Goal: Transaction & Acquisition: Purchase product/service

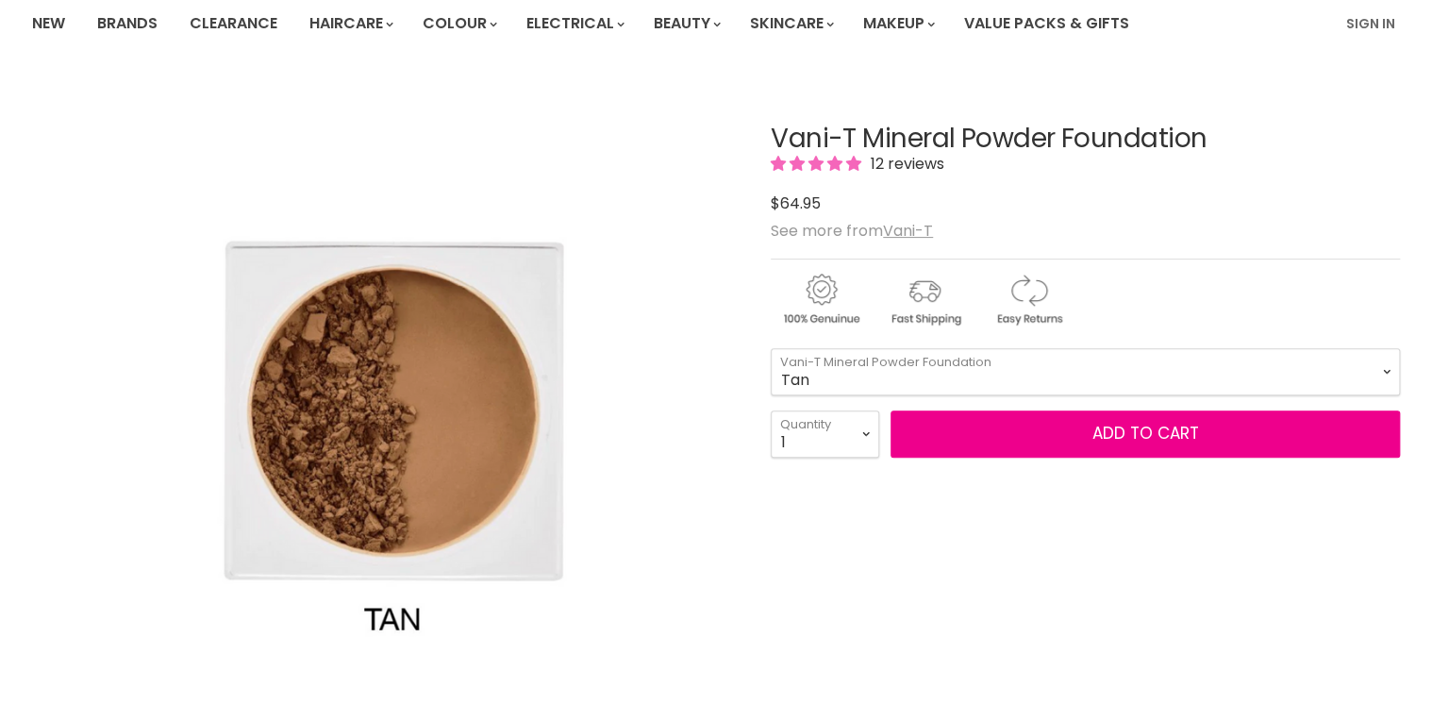
scroll to position [151, 0]
click at [1388, 366] on select "Tan Bare Nude Toffee Shell Sheer Almondine Mocha Sand Biscuit Truffle Caramel" at bounding box center [1085, 371] width 629 height 47
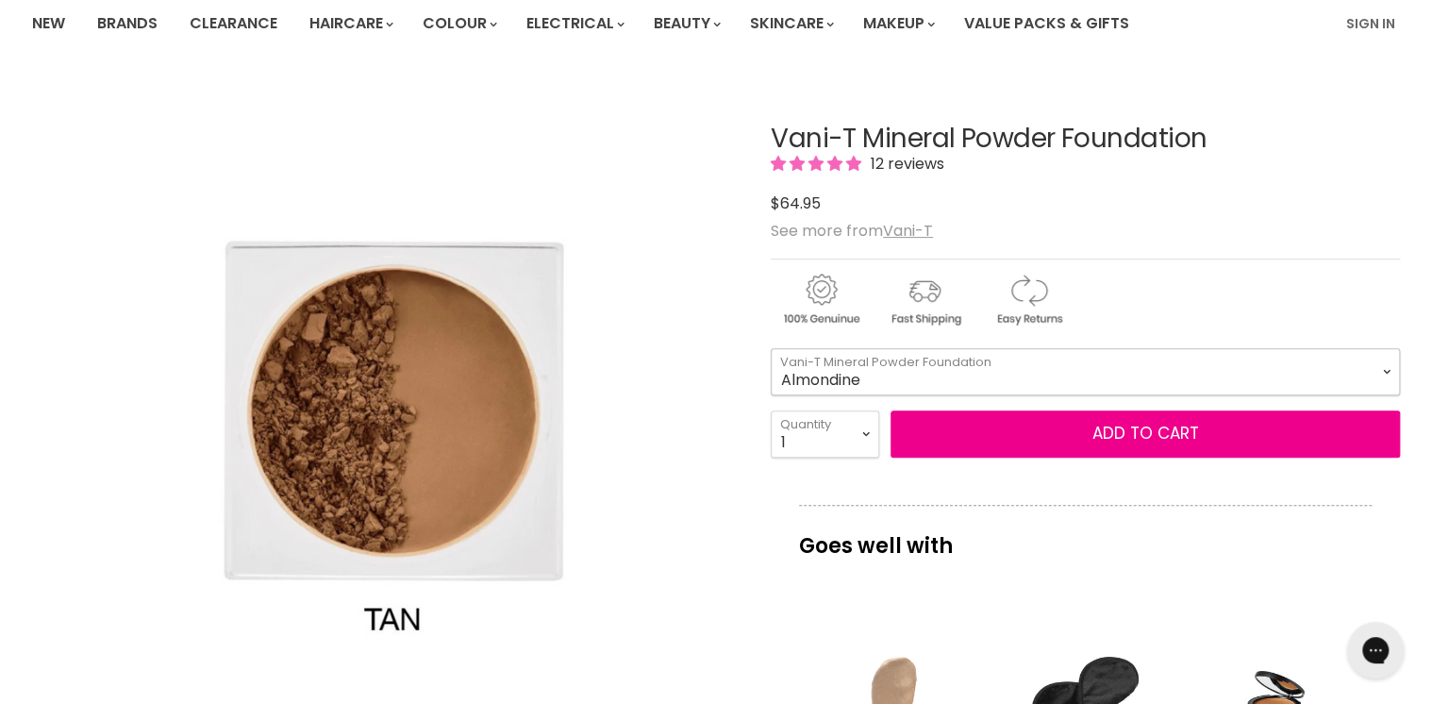
click at [771, 348] on select "Tan Bare Nude Toffee Shell Sheer Almondine Mocha Sand Biscuit Truffle Caramel" at bounding box center [1085, 371] width 629 height 47
select select "Almondine"
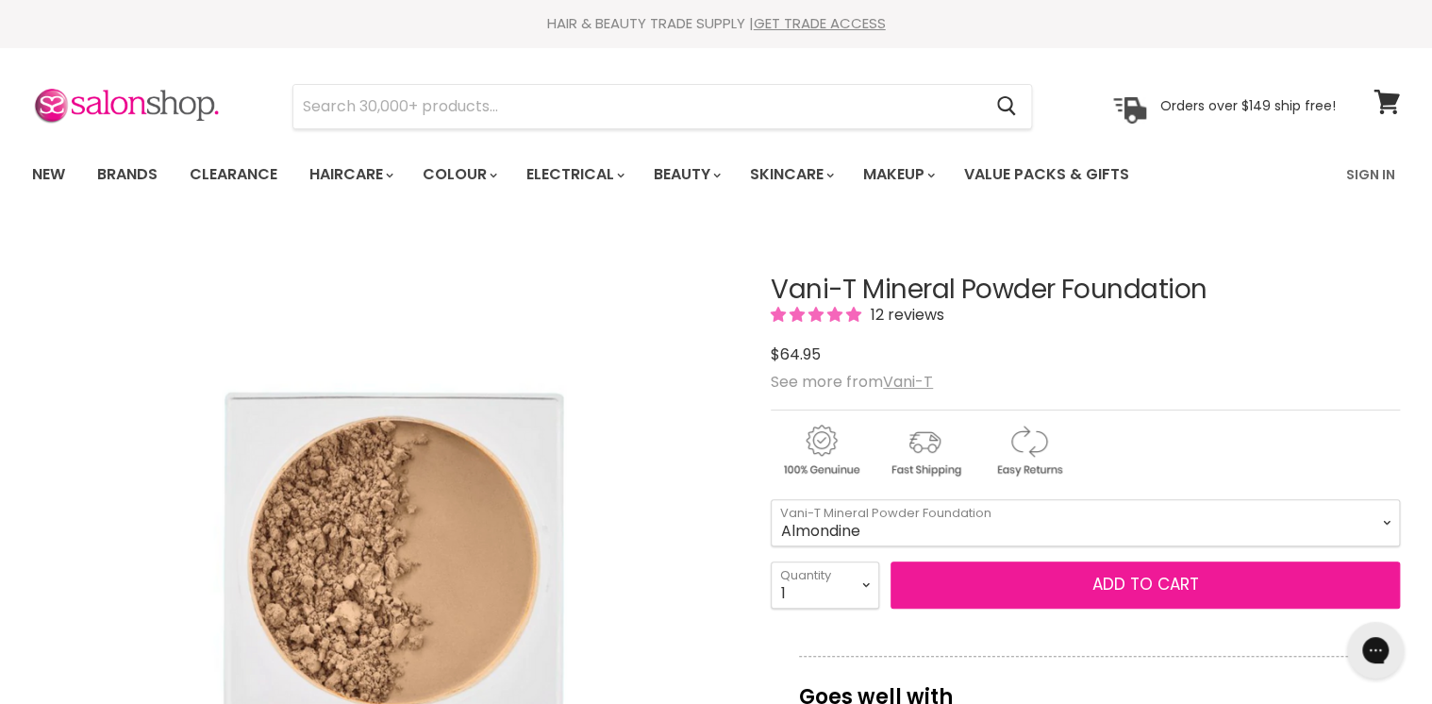
click at [1143, 582] on button "Add to cart" at bounding box center [1144, 584] width 509 height 47
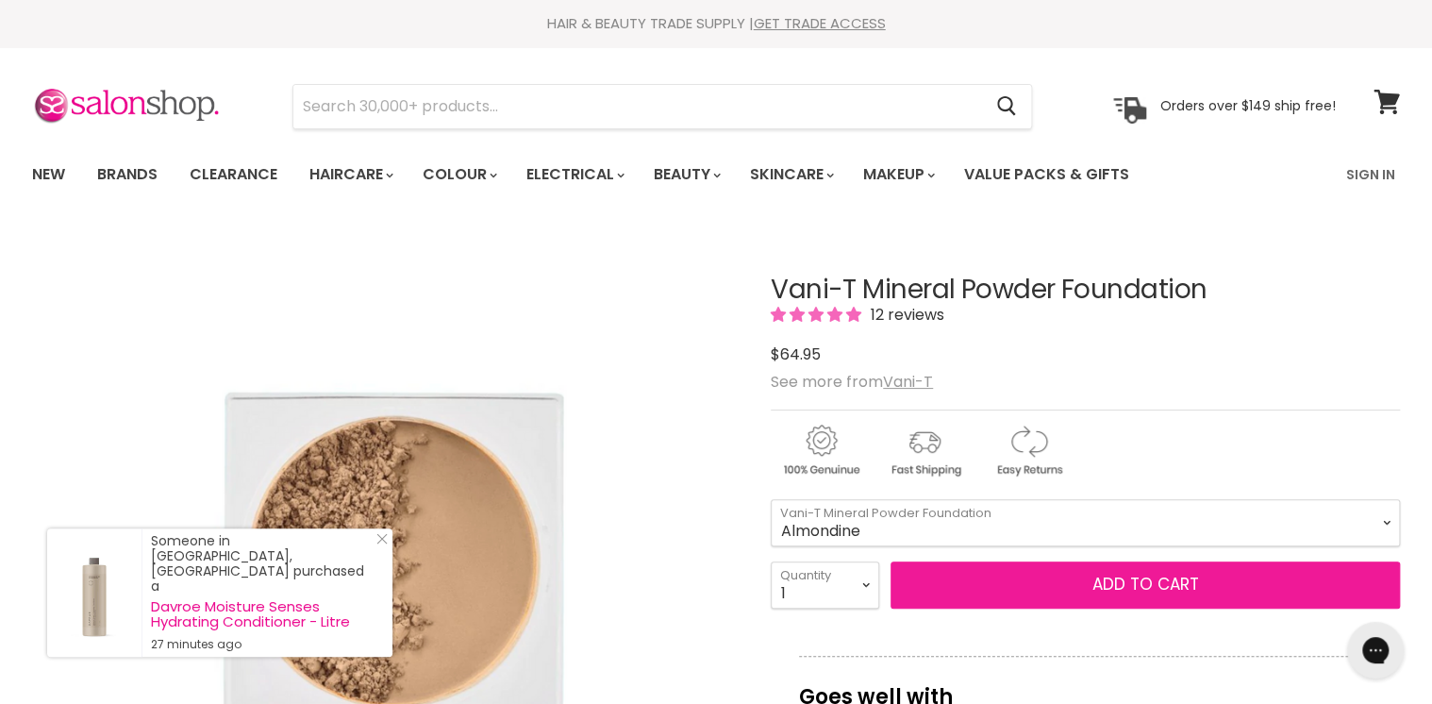
click at [1081, 578] on button "Add to cart" at bounding box center [1144, 584] width 509 height 47
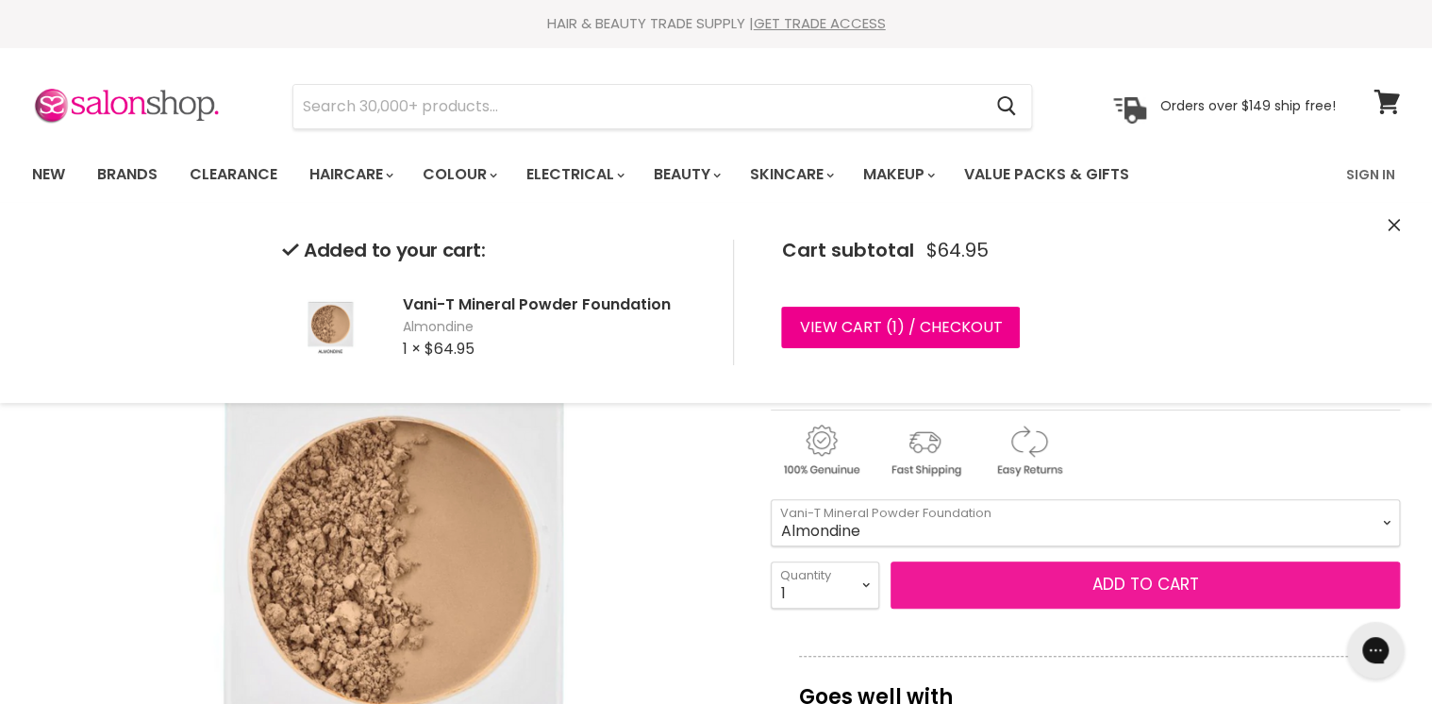
click at [1179, 579] on button "Add to cart" at bounding box center [1144, 584] width 509 height 47
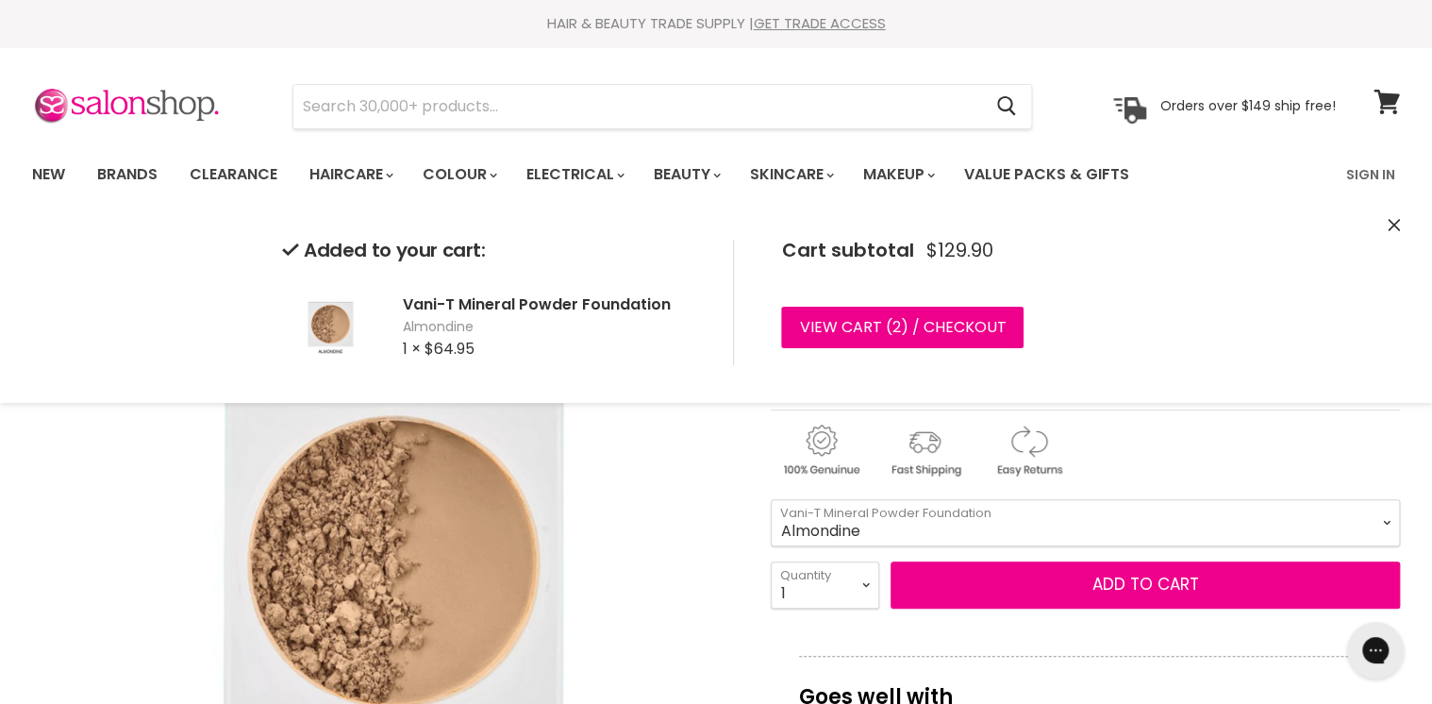
click at [1394, 220] on icon "Close" at bounding box center [1394, 225] width 12 height 12
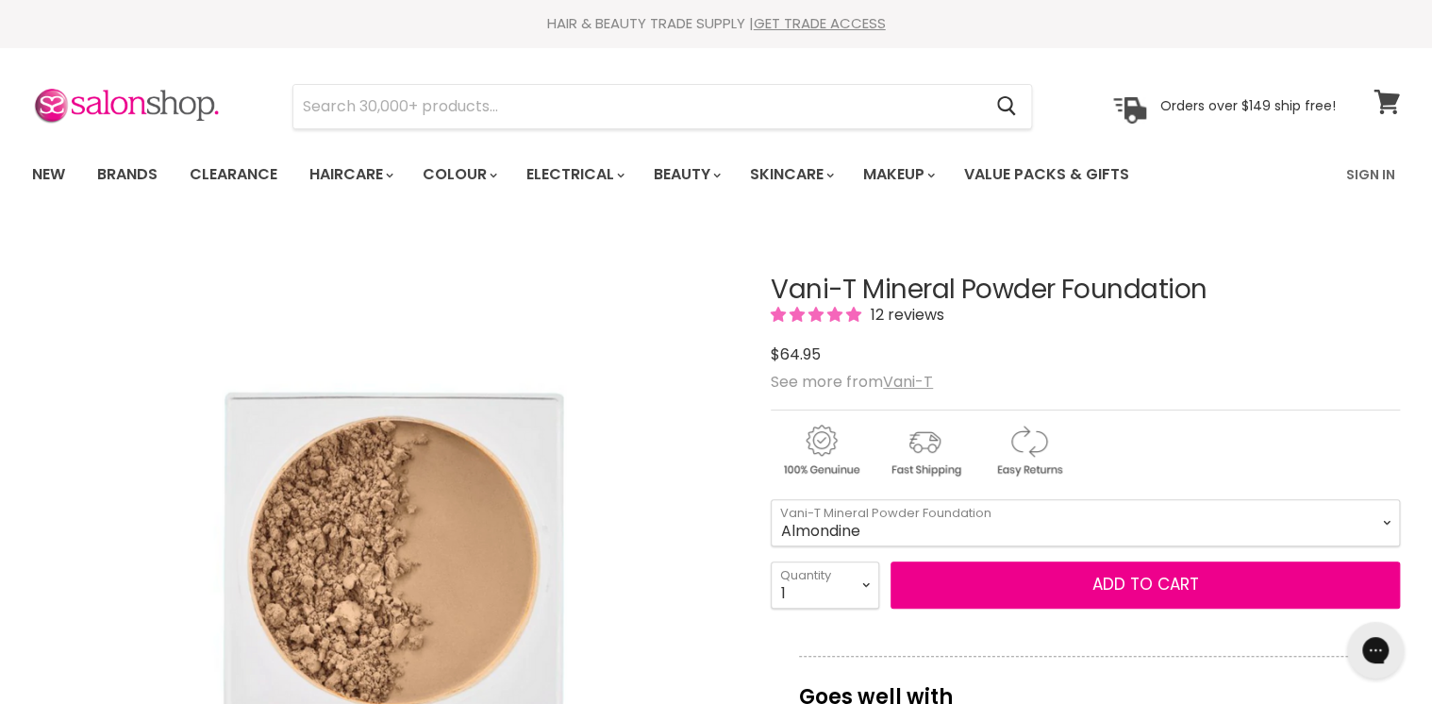
click at [1385, 100] on icon at bounding box center [1385, 102] width 25 height 25
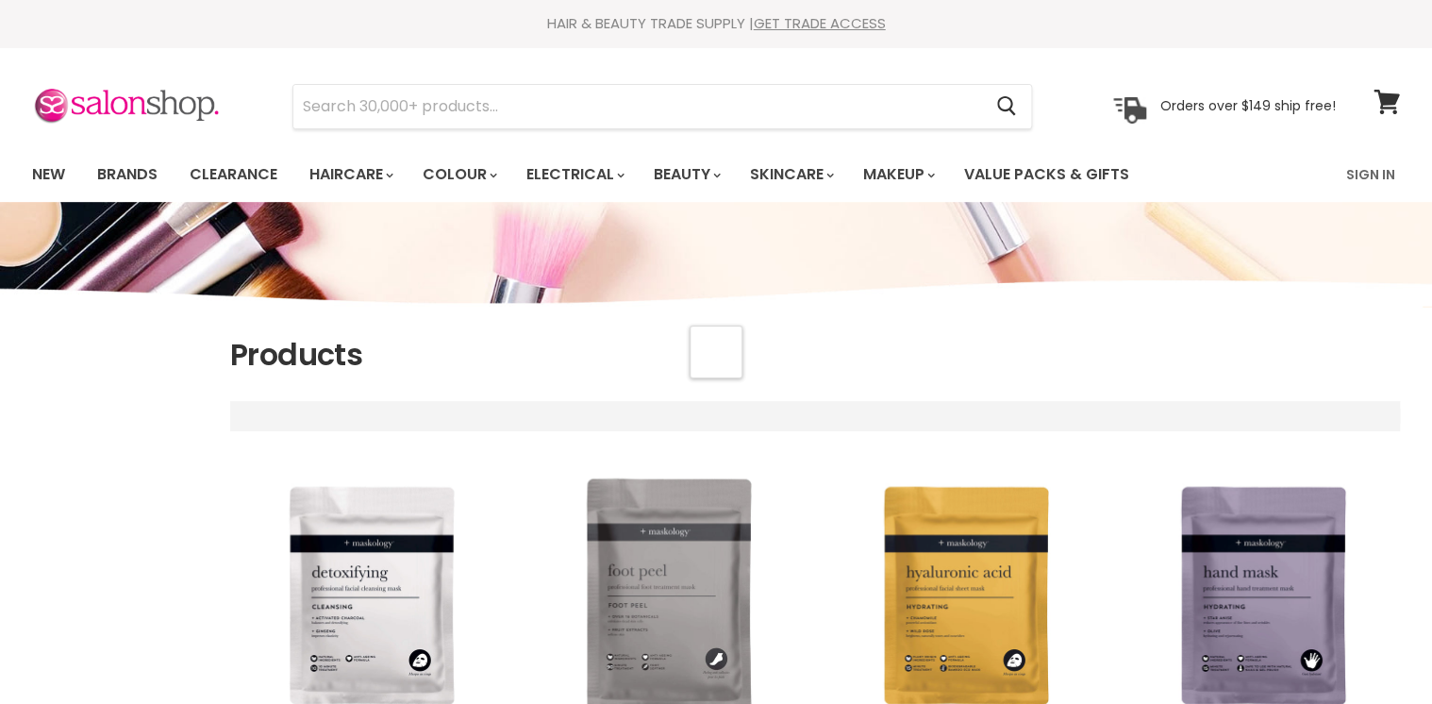
select select "title-ascending"
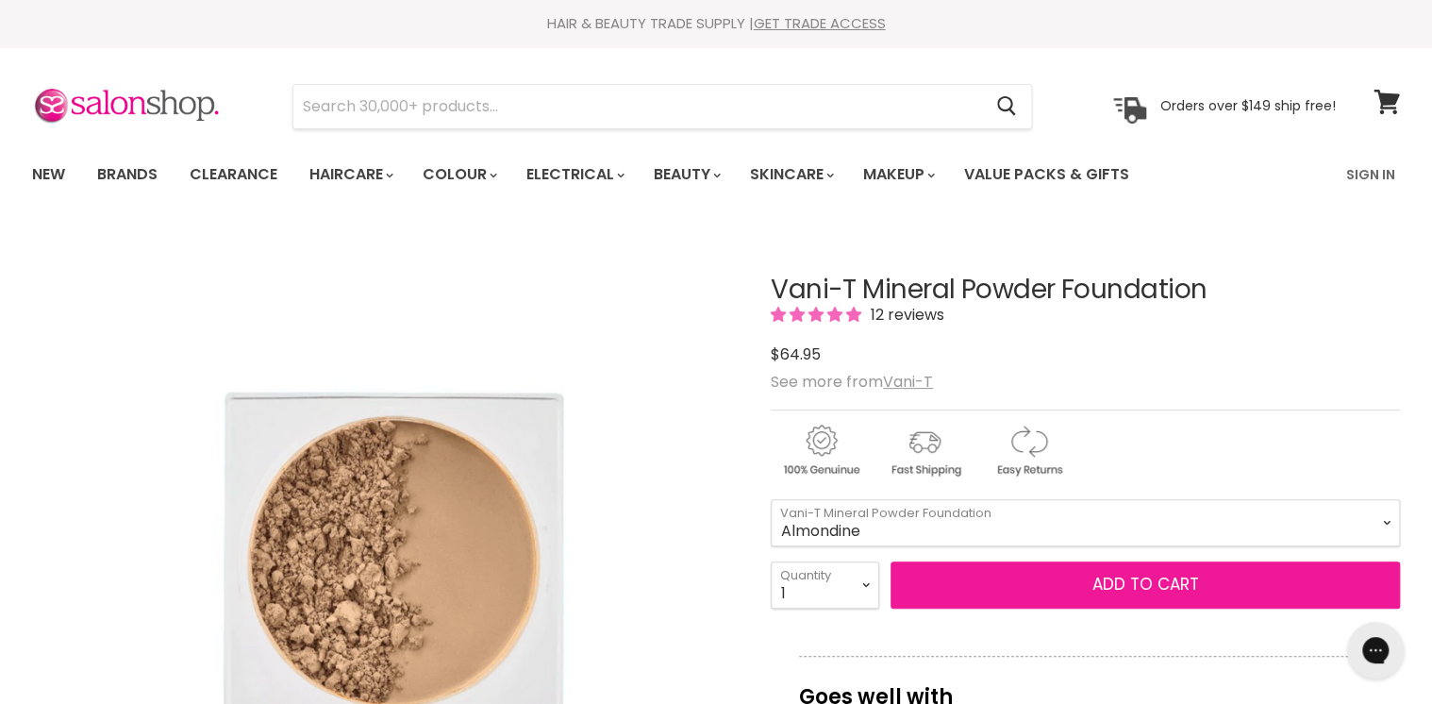
click at [1163, 582] on span "Add to cart" at bounding box center [1145, 584] width 107 height 23
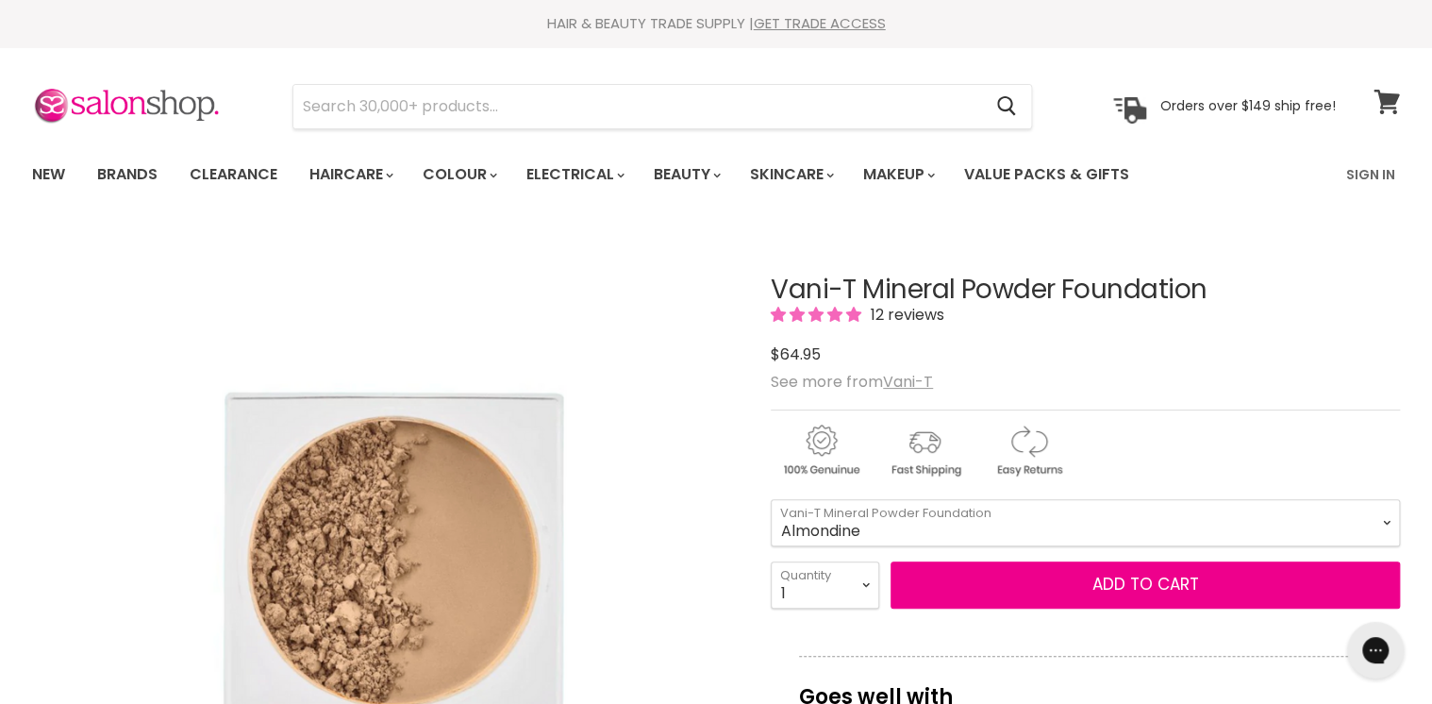
click at [1389, 102] on icon at bounding box center [1385, 102] width 25 height 25
click at [870, 578] on select "1 2 3 4 5 6 7 8 9 10+" at bounding box center [825, 584] width 108 height 47
click at [771, 561] on select "1 2 3 4 5 6 7 8 9 10+" at bounding box center [825, 584] width 108 height 47
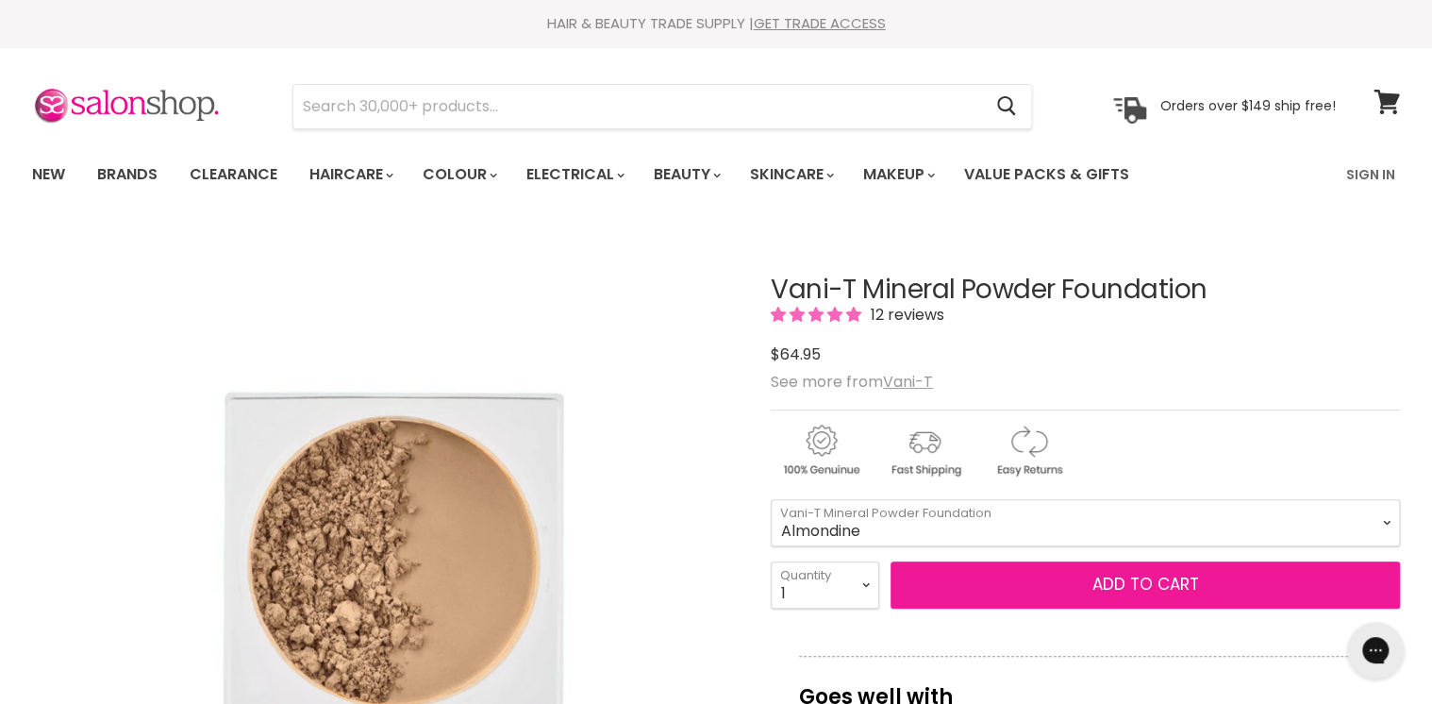
click at [1132, 584] on span "Add to cart" at bounding box center [1145, 584] width 107 height 23
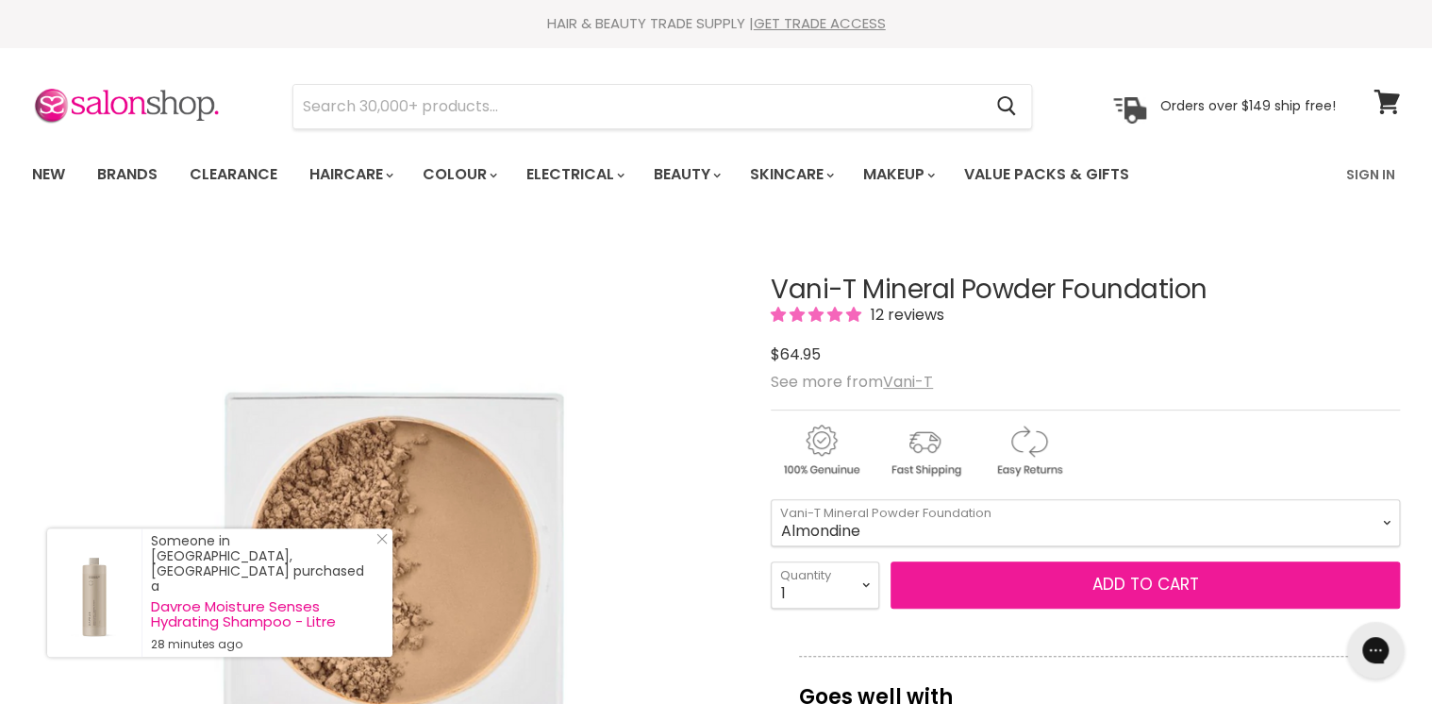
click at [1181, 586] on span "Add to cart" at bounding box center [1145, 584] width 107 height 23
